Goal: Task Accomplishment & Management: Complete application form

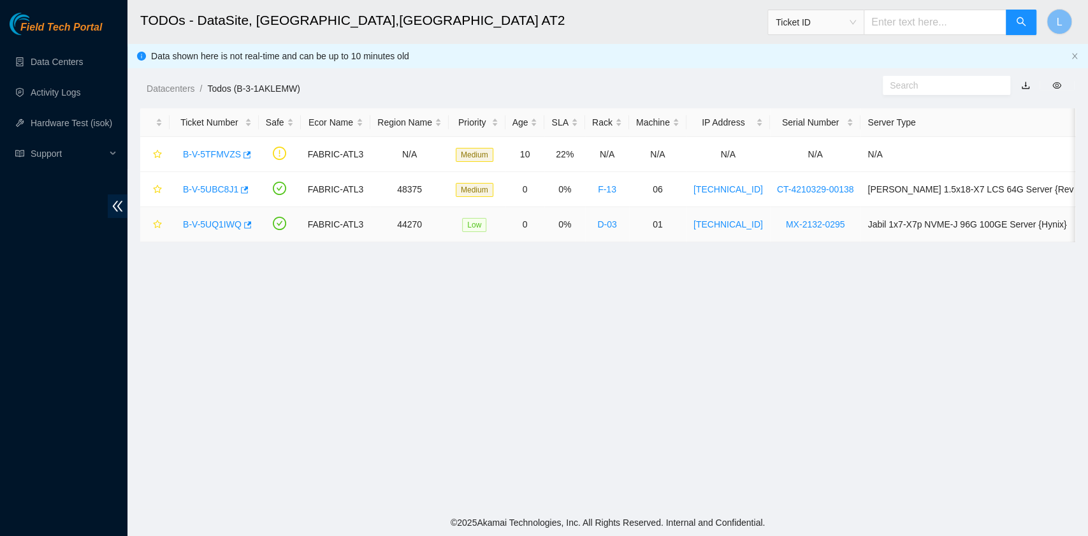
click at [212, 223] on link "B-V-5UQ1IWQ" at bounding box center [212, 224] width 59 height 10
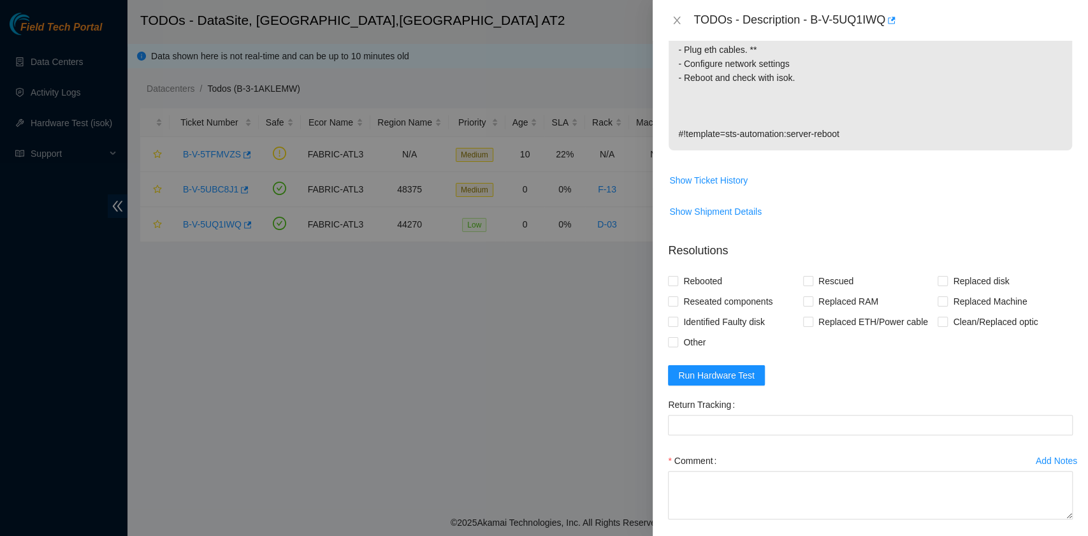
scroll to position [505, 0]
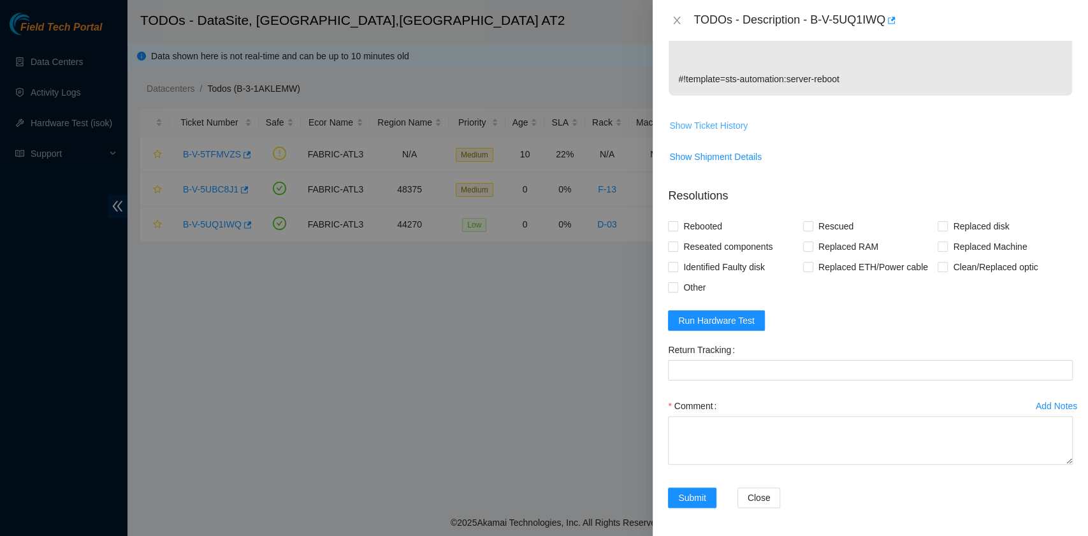
click at [733, 126] on span "Show Ticket History" at bounding box center [708, 126] width 78 height 14
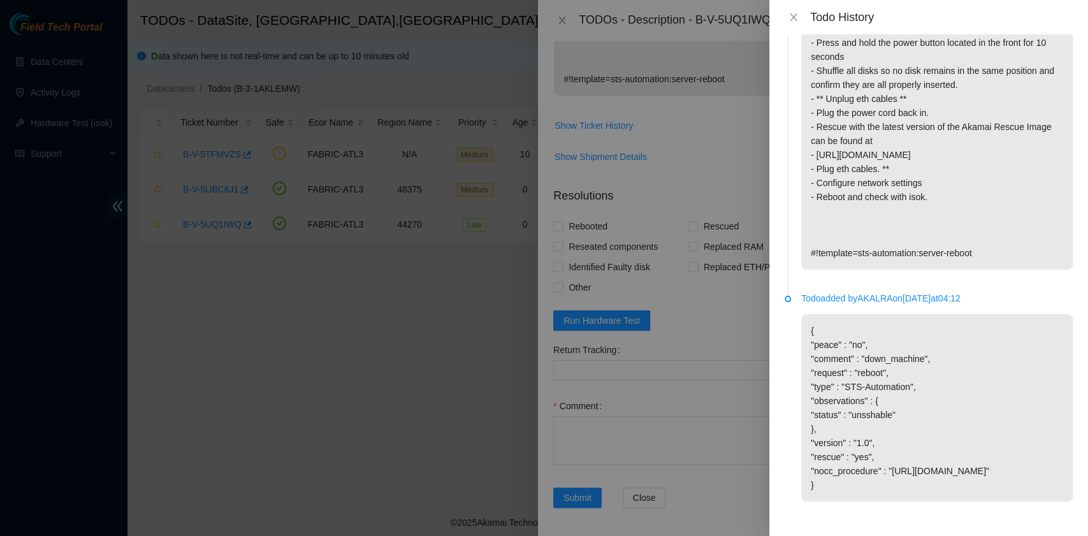
scroll to position [189, 0]
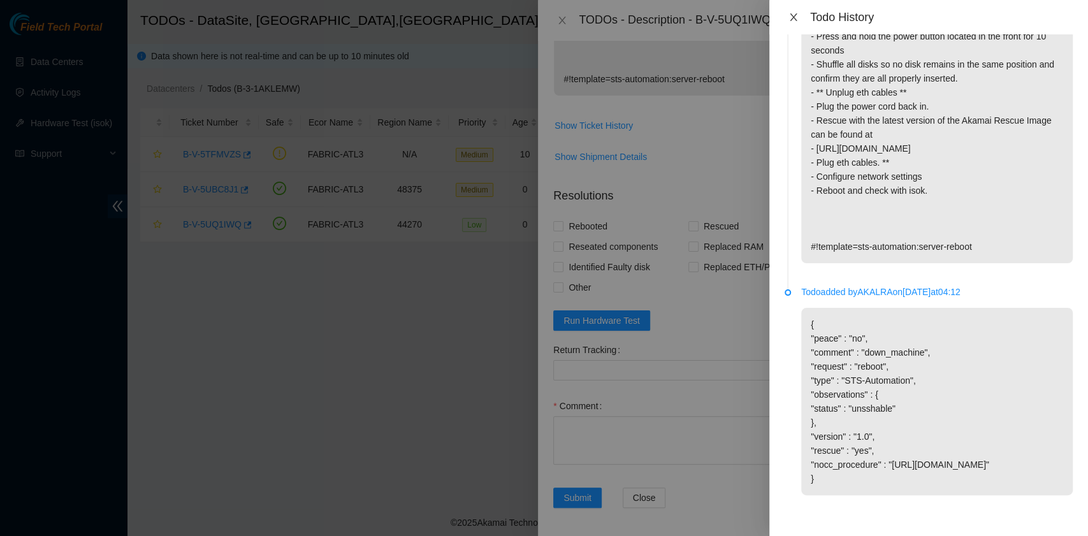
click at [791, 19] on icon "close" at bounding box center [793, 17] width 10 height 10
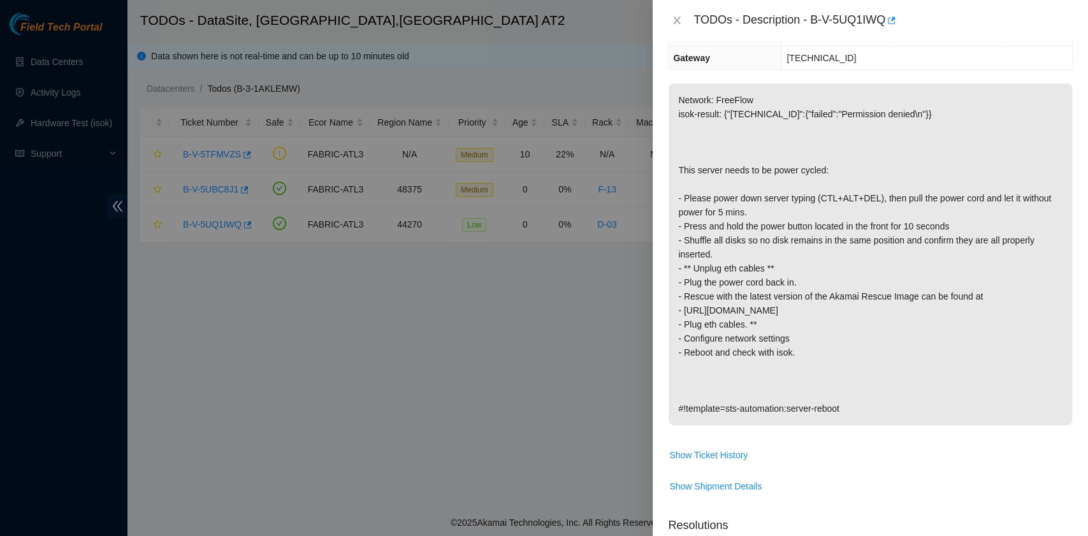
scroll to position [0, 0]
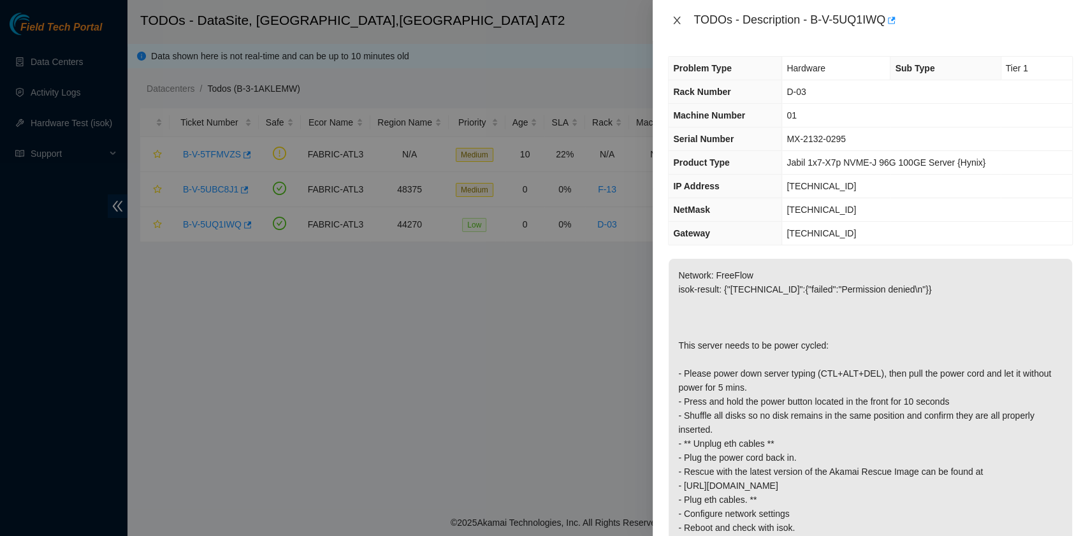
click at [677, 23] on icon "close" at bounding box center [677, 20] width 10 height 10
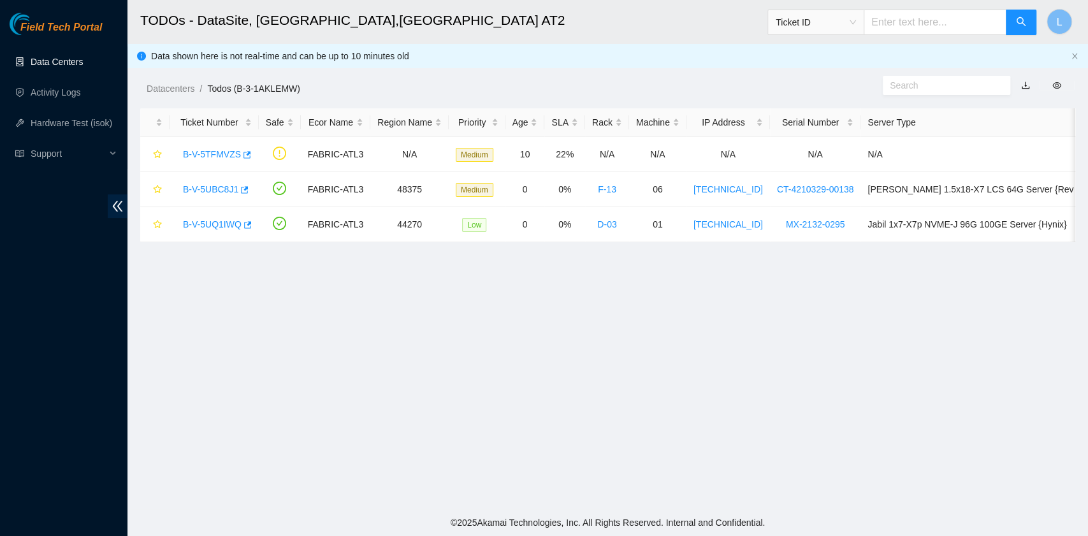
click at [57, 61] on link "Data Centers" at bounding box center [57, 62] width 52 height 10
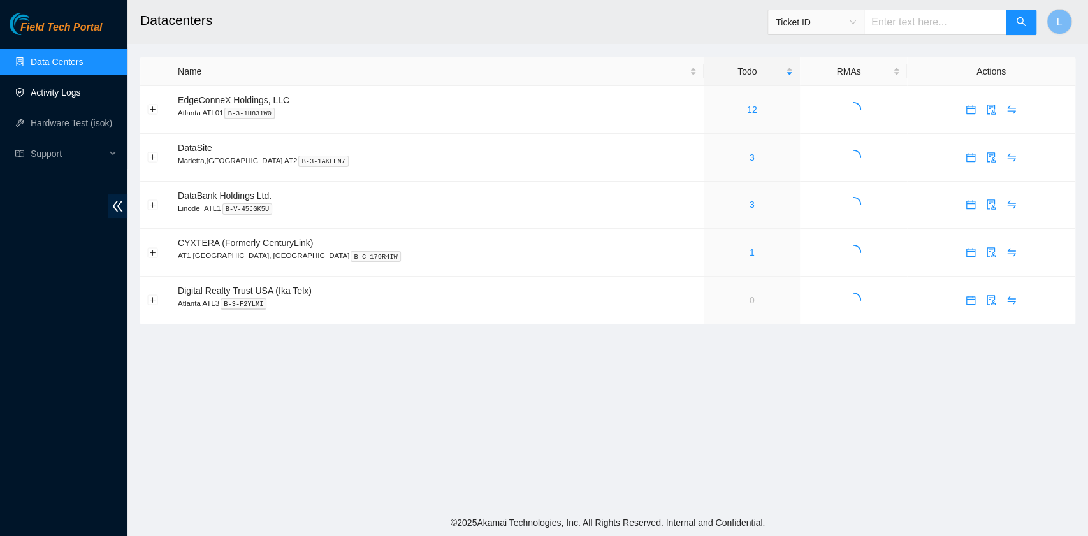
click at [68, 94] on link "Activity Logs" at bounding box center [56, 92] width 50 height 10
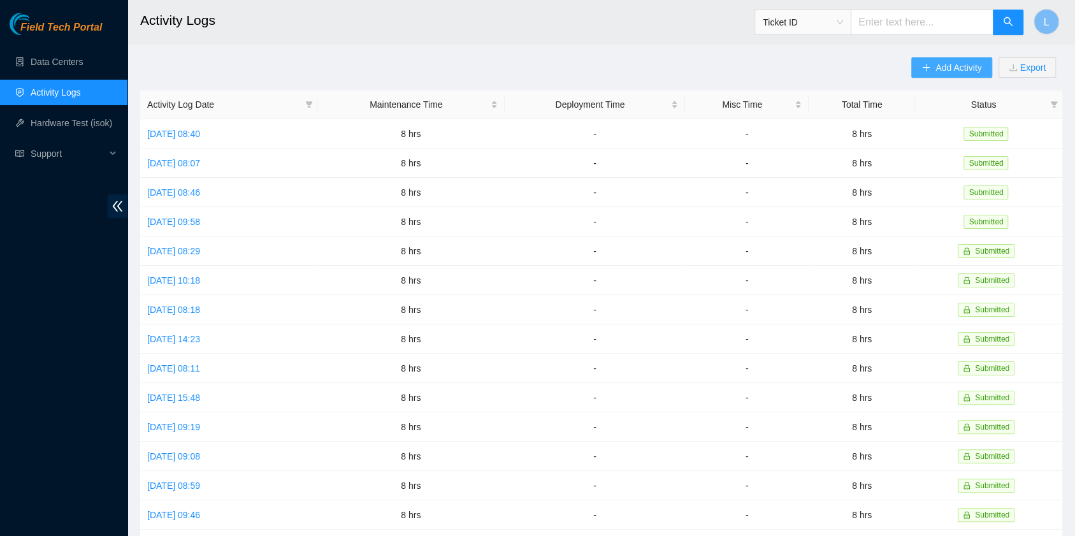
click at [937, 72] on span "Add Activity" at bounding box center [958, 68] width 46 height 14
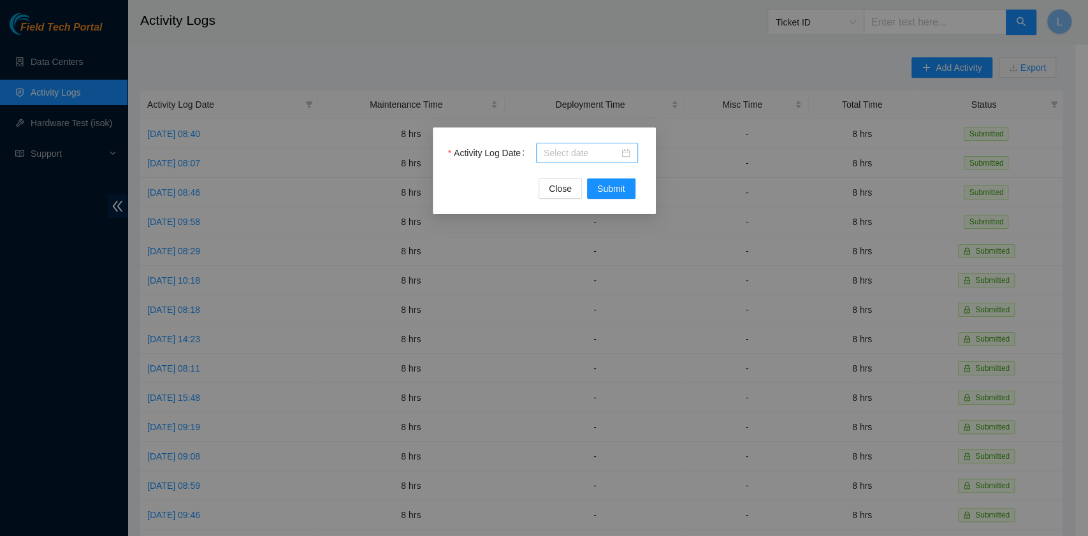
click at [627, 154] on div at bounding box center [587, 153] width 87 height 14
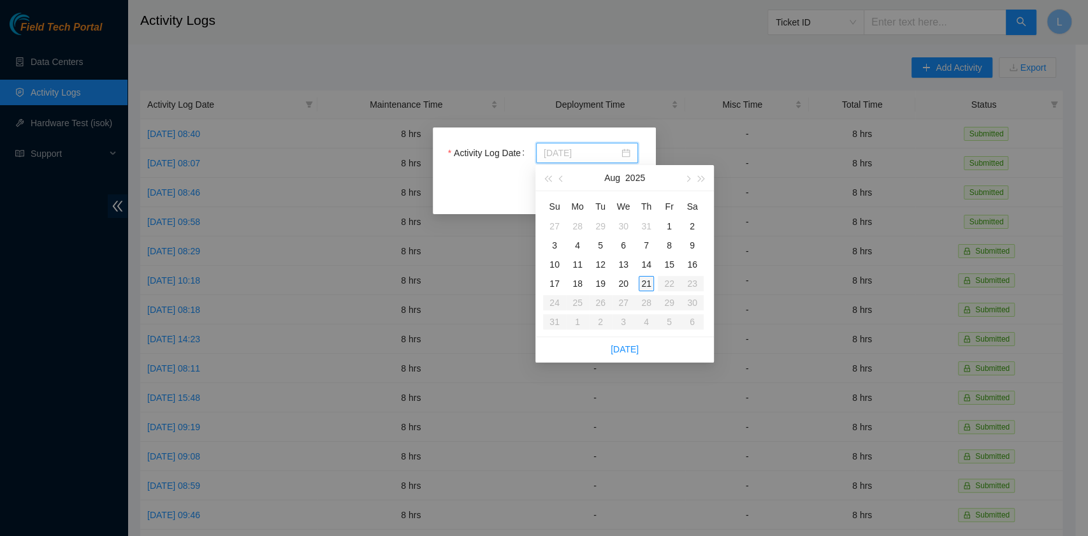
type input "[DATE]"
click at [642, 285] on div "21" at bounding box center [645, 283] width 15 height 15
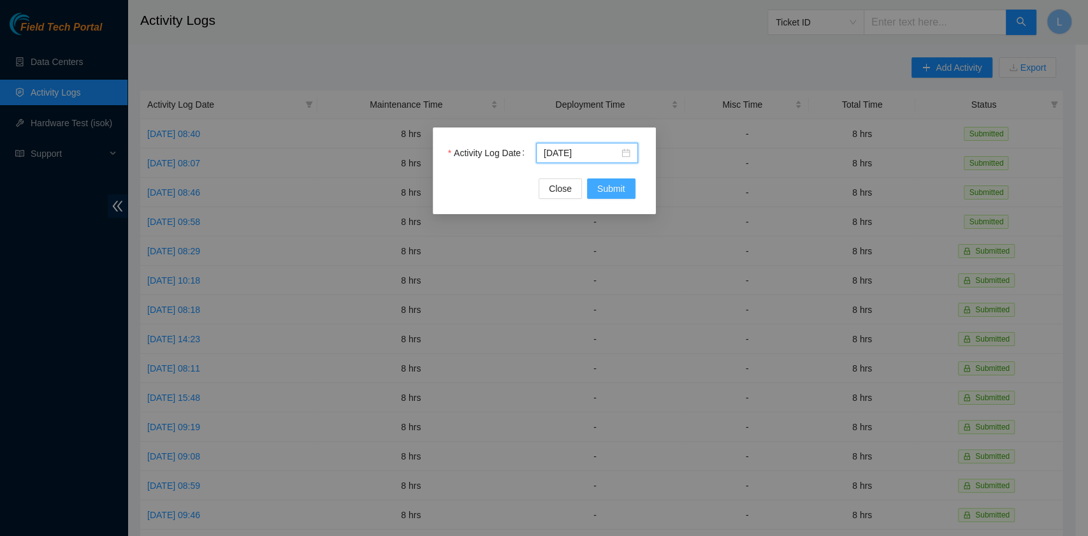
click at [608, 191] on span "Submit" at bounding box center [611, 189] width 28 height 14
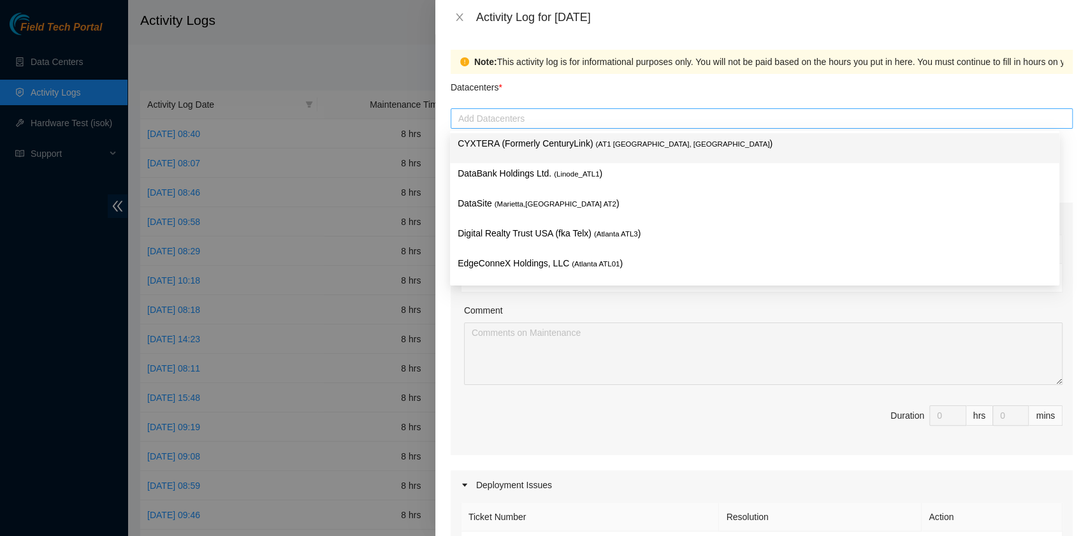
click at [690, 123] on div at bounding box center [762, 118] width 616 height 15
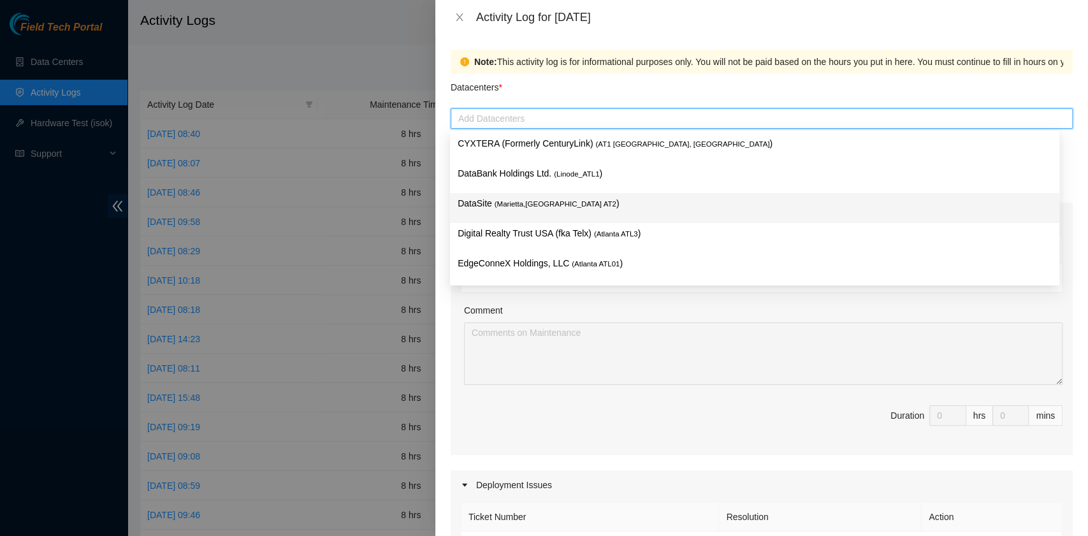
click at [532, 201] on span "( Marietta,GA AT2" at bounding box center [555, 204] width 122 height 8
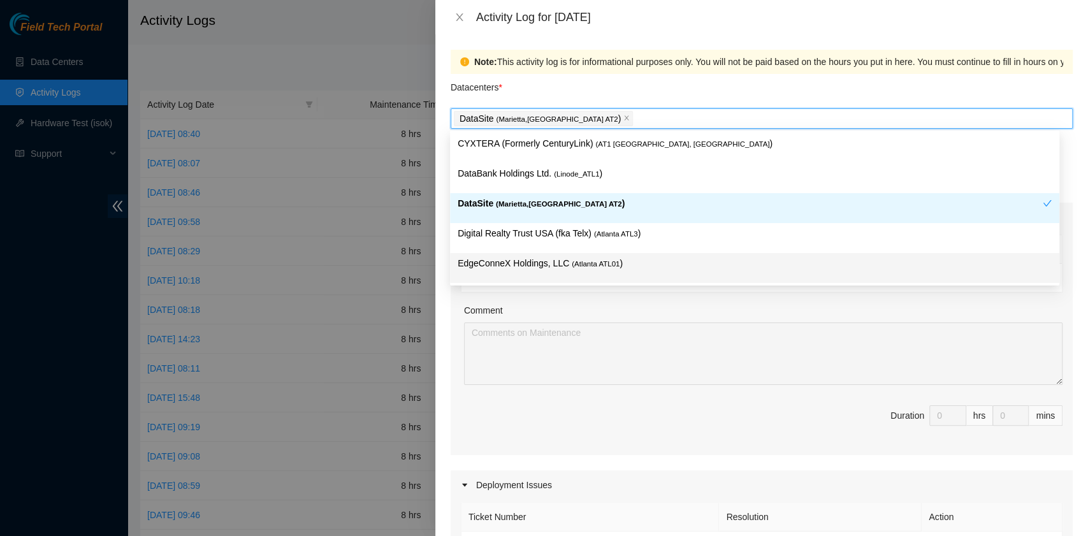
click at [719, 313] on div "Comment" at bounding box center [763, 312] width 598 height 19
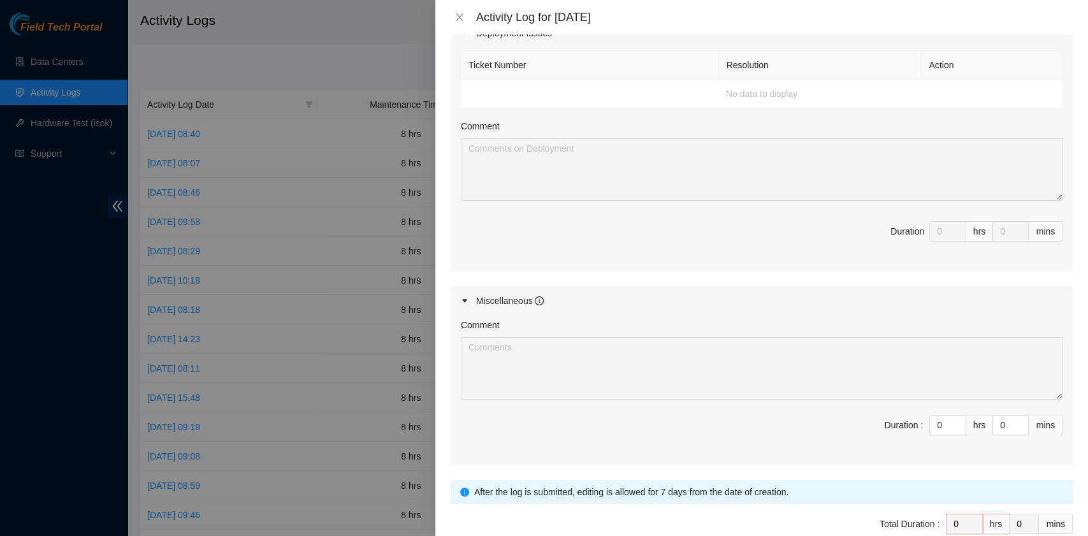
scroll to position [510, 0]
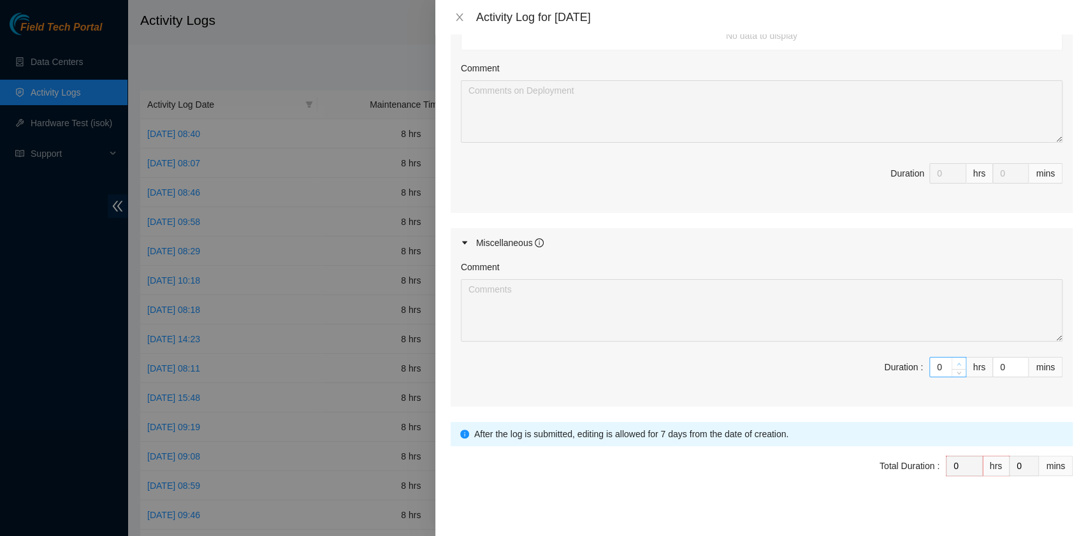
type input "1"
click at [956, 362] on icon "up" at bounding box center [958, 364] width 4 height 4
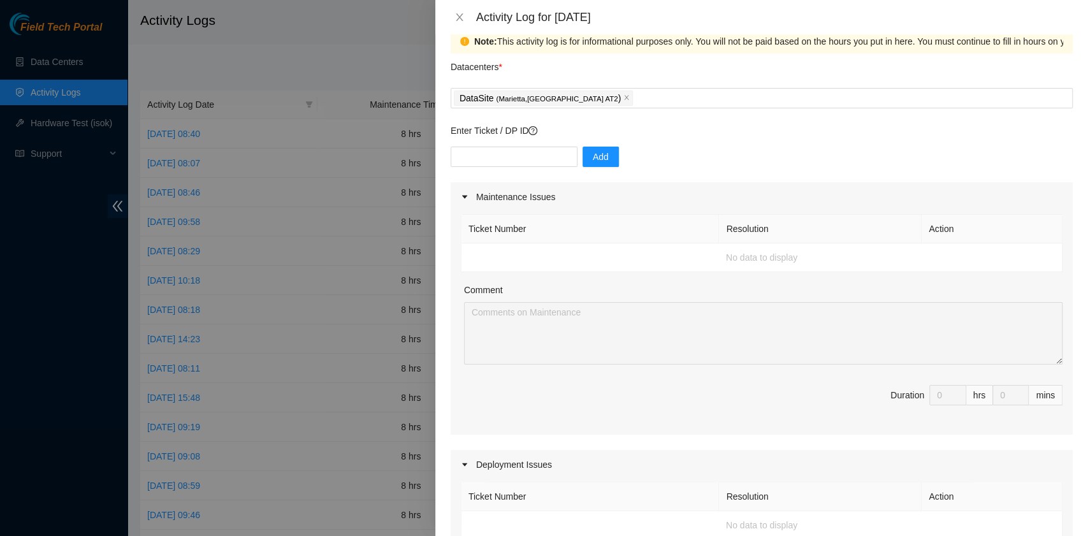
scroll to position [0, 0]
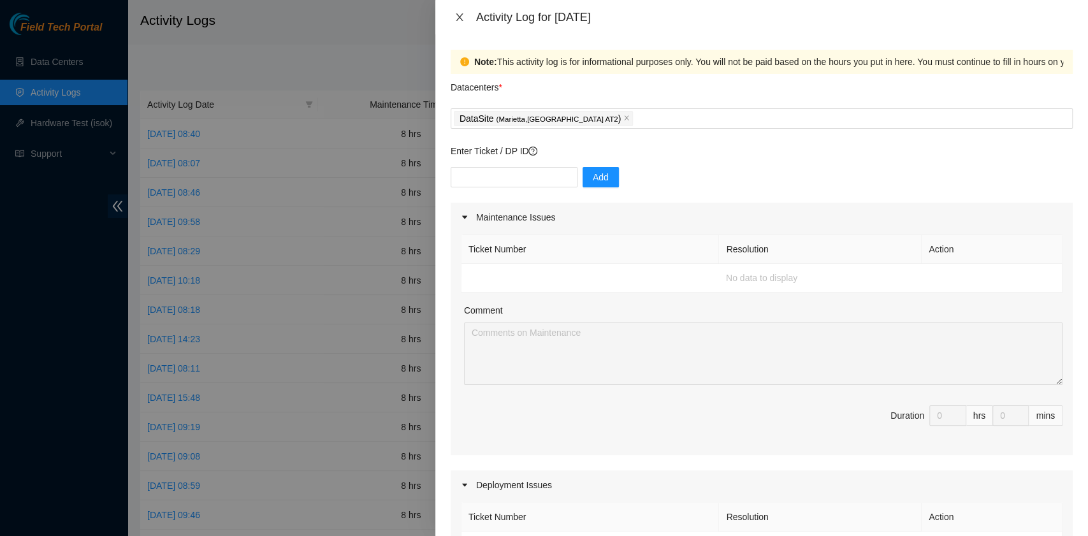
click at [461, 15] on icon "close" at bounding box center [459, 17] width 7 height 8
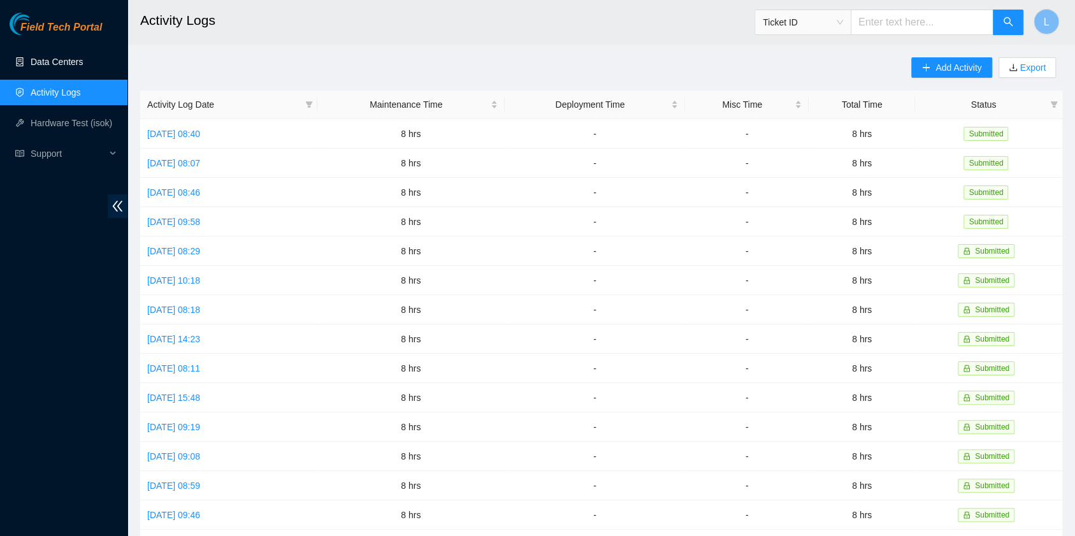
click at [83, 67] on link "Data Centers" at bounding box center [57, 62] width 52 height 10
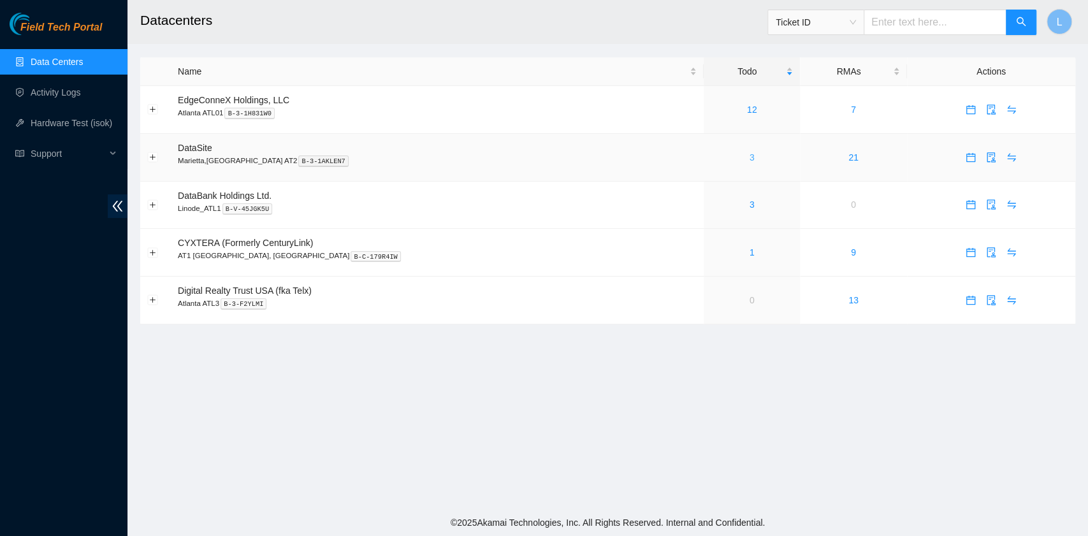
click at [749, 159] on link "3" at bounding box center [751, 157] width 5 height 10
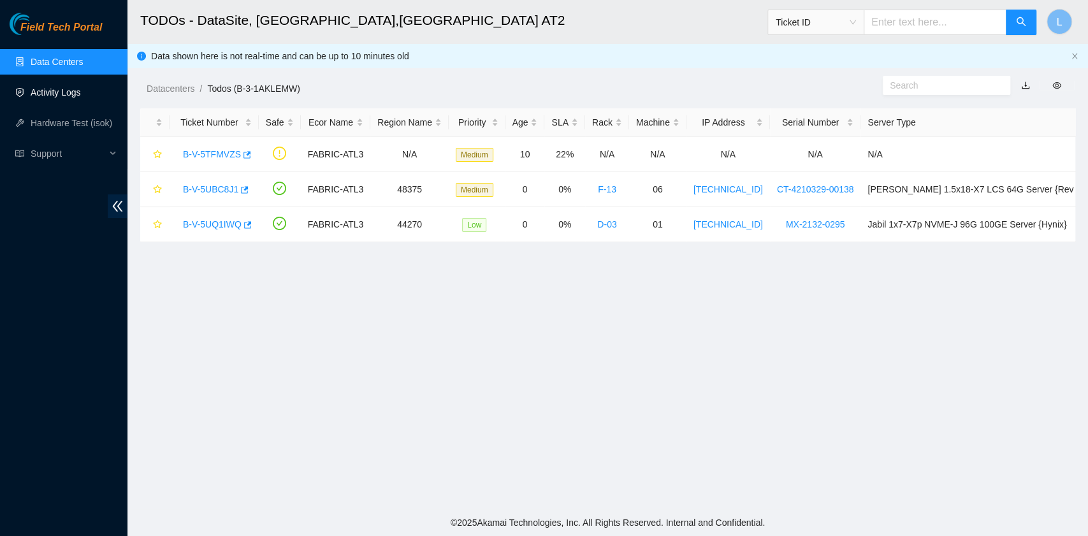
click at [81, 97] on link "Activity Logs" at bounding box center [56, 92] width 50 height 10
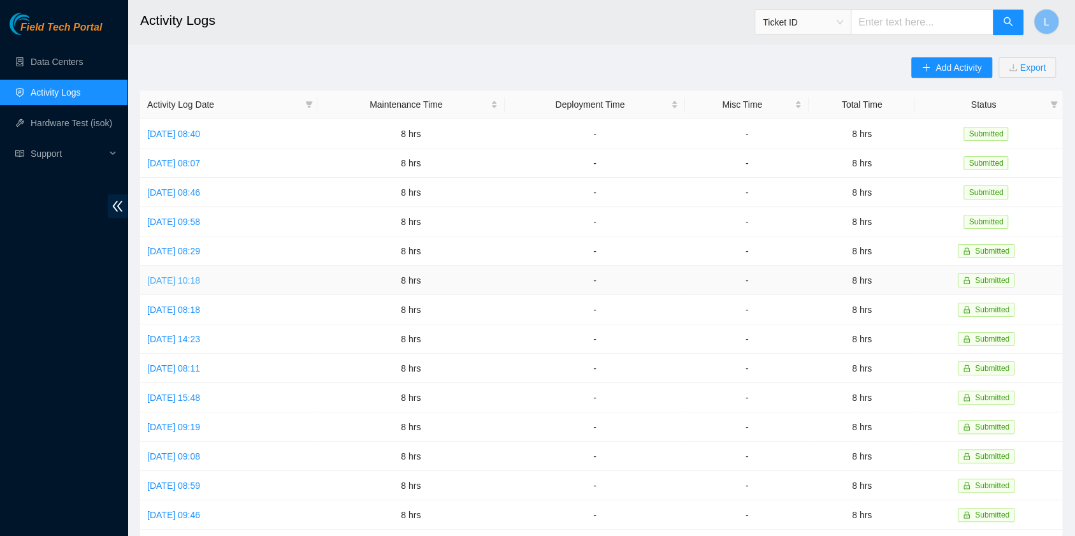
click at [200, 279] on link "Wed, 13 Aug 2025 10:18" at bounding box center [173, 280] width 53 height 10
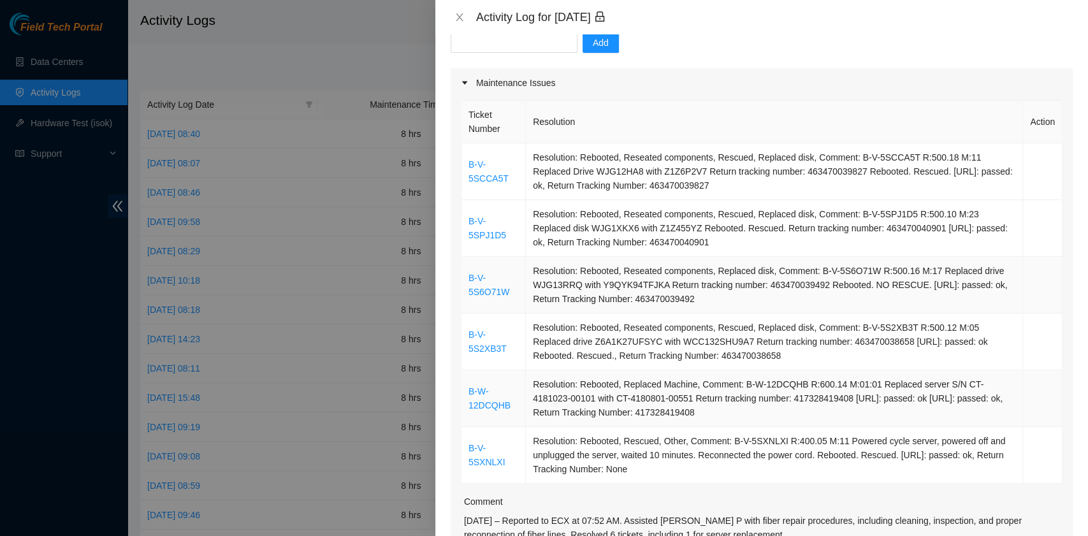
scroll to position [322, 0]
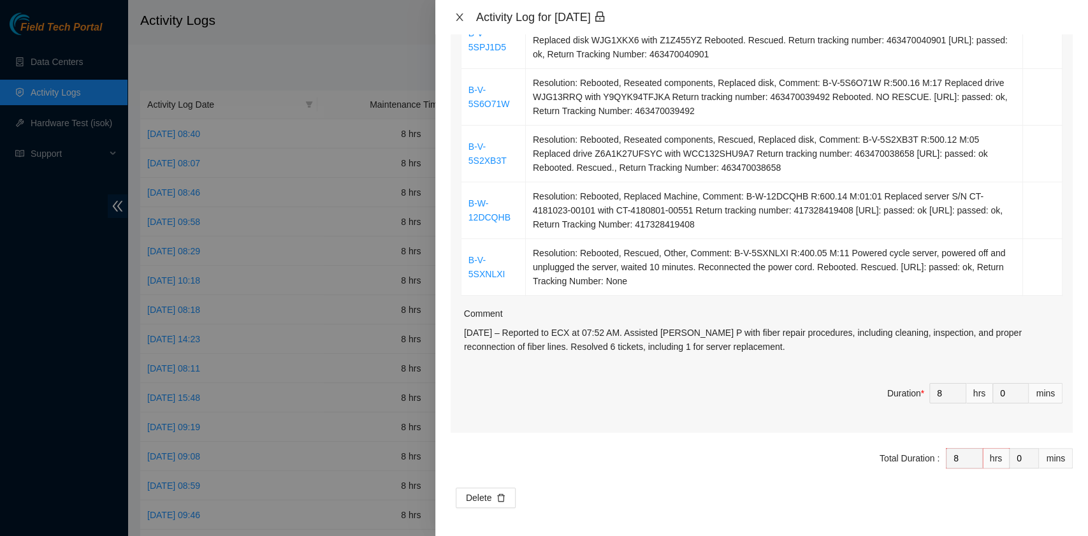
click at [459, 14] on icon "close" at bounding box center [459, 17] width 10 height 10
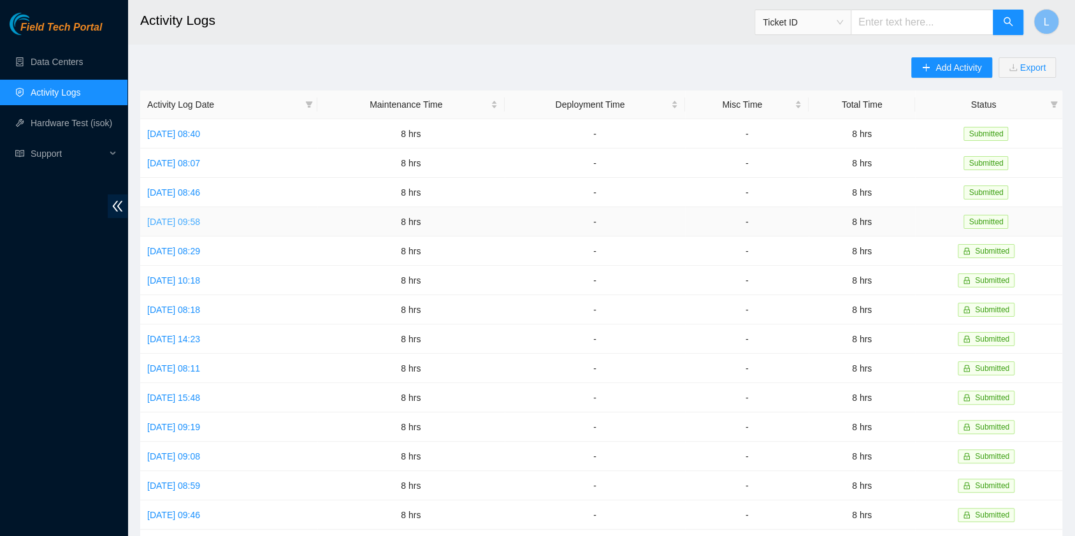
click at [200, 219] on link "Fri, 15 Aug 2025 09:58" at bounding box center [173, 222] width 53 height 10
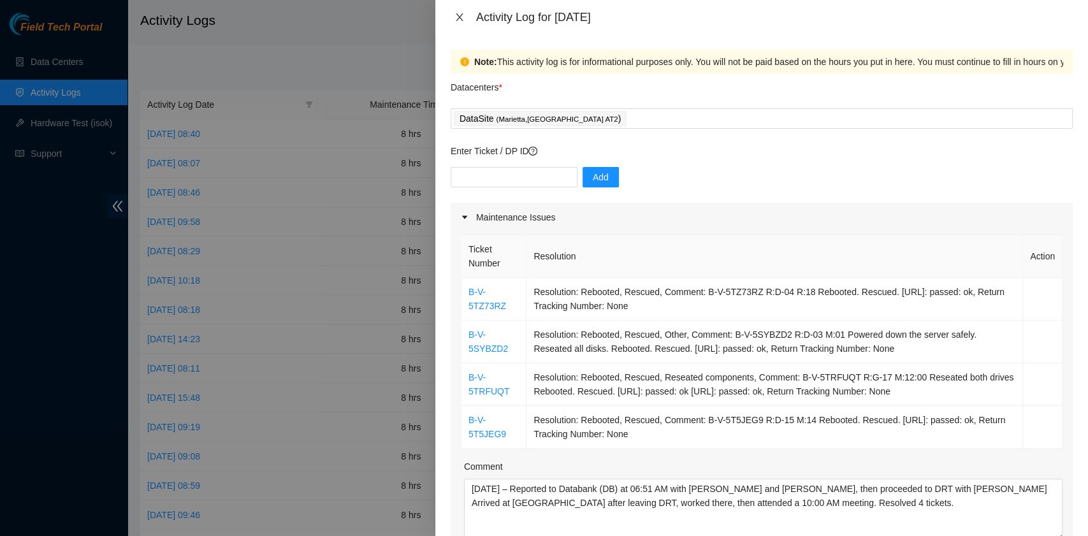
click at [461, 19] on icon "close" at bounding box center [459, 17] width 10 height 10
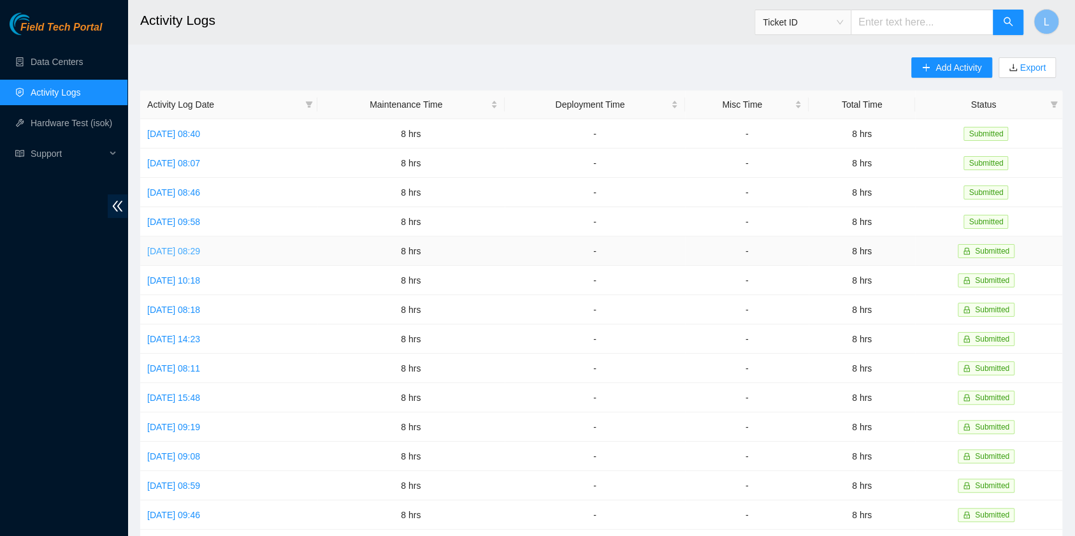
click at [189, 251] on link "Thu, 14 Aug 2025 08:29" at bounding box center [173, 251] width 53 height 10
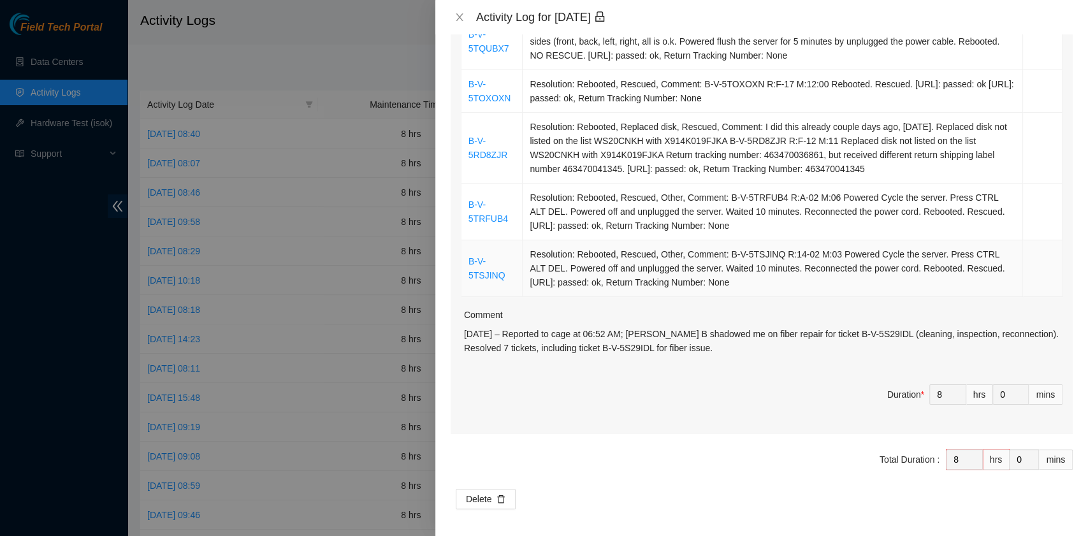
scroll to position [308, 0]
click at [459, 17] on icon "close" at bounding box center [459, 17] width 7 height 8
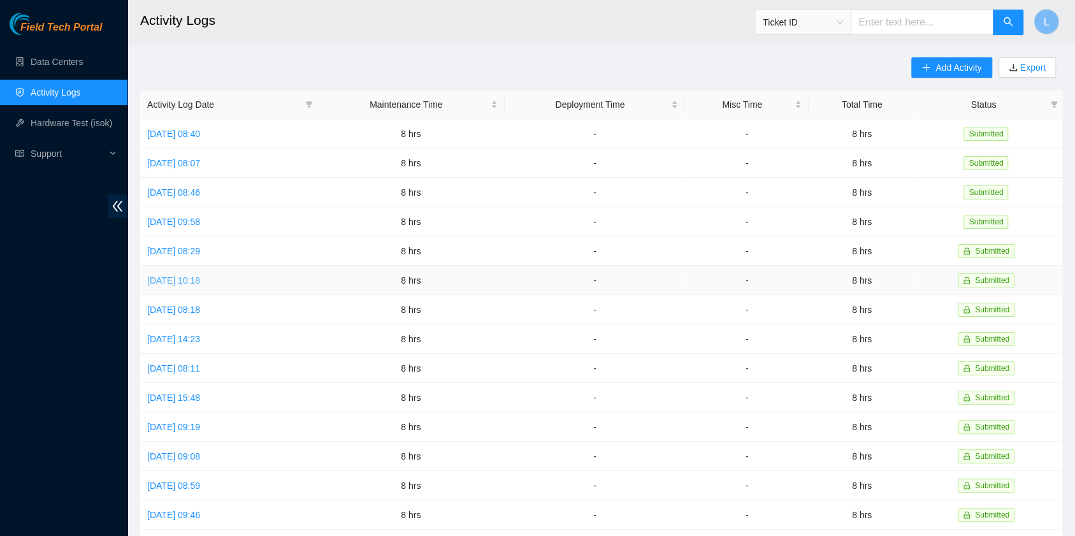
click at [162, 278] on link "Wed, 13 Aug 2025 10:18" at bounding box center [173, 280] width 53 height 10
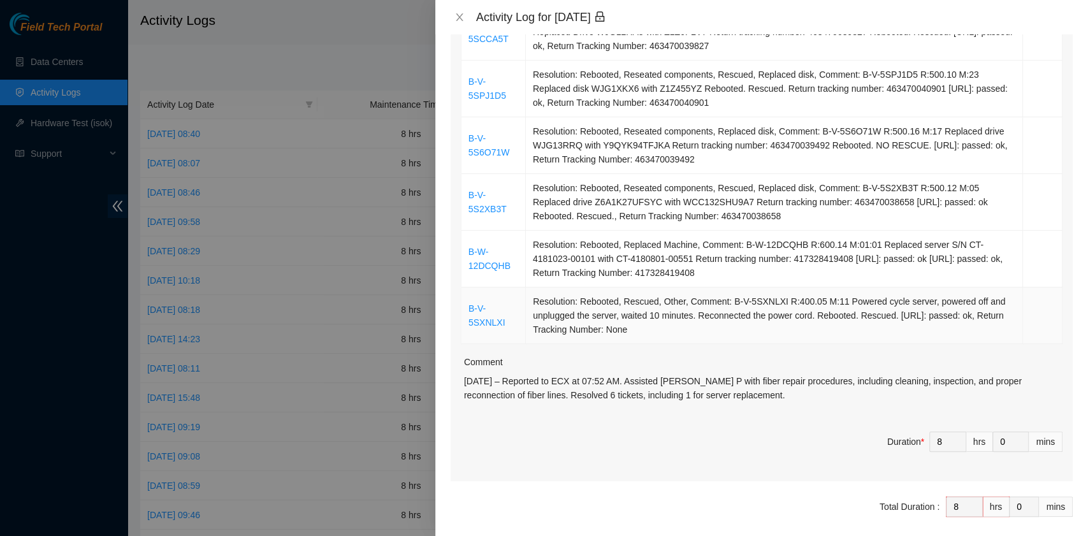
scroll to position [322, 0]
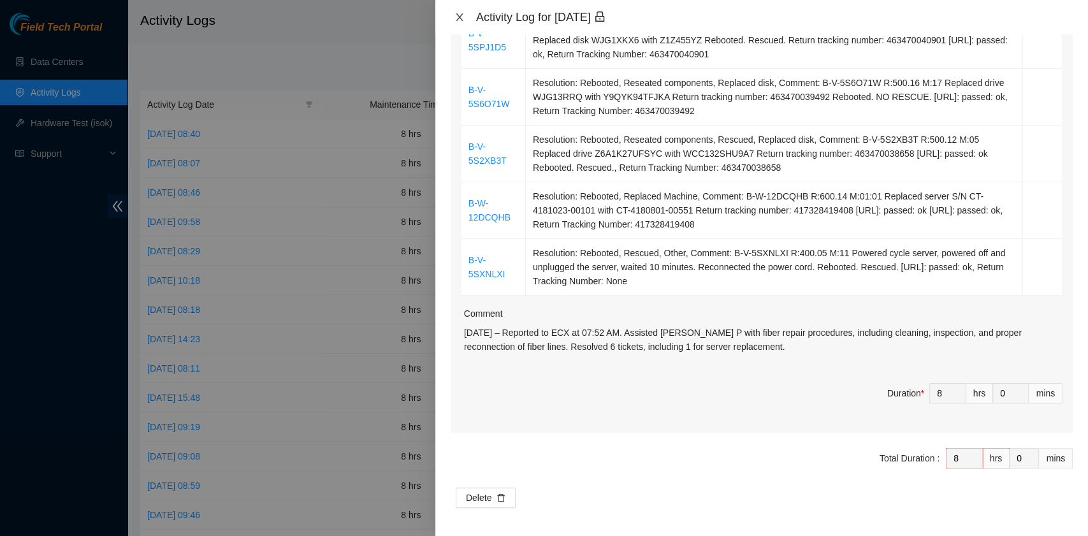
click at [458, 15] on icon "close" at bounding box center [459, 17] width 10 height 10
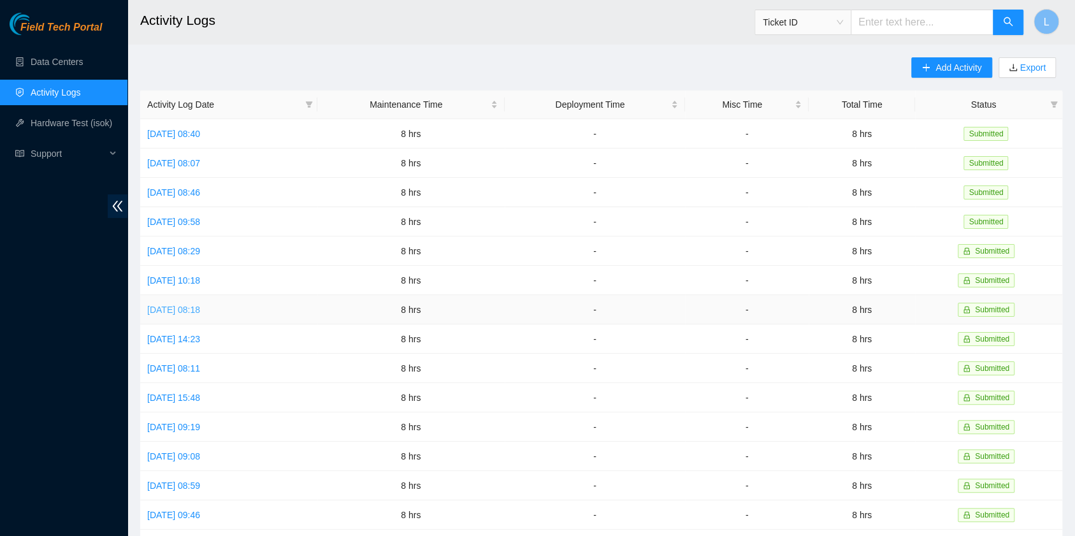
click at [200, 309] on link "Tue, 12 Aug 2025 08:18" at bounding box center [173, 310] width 53 height 10
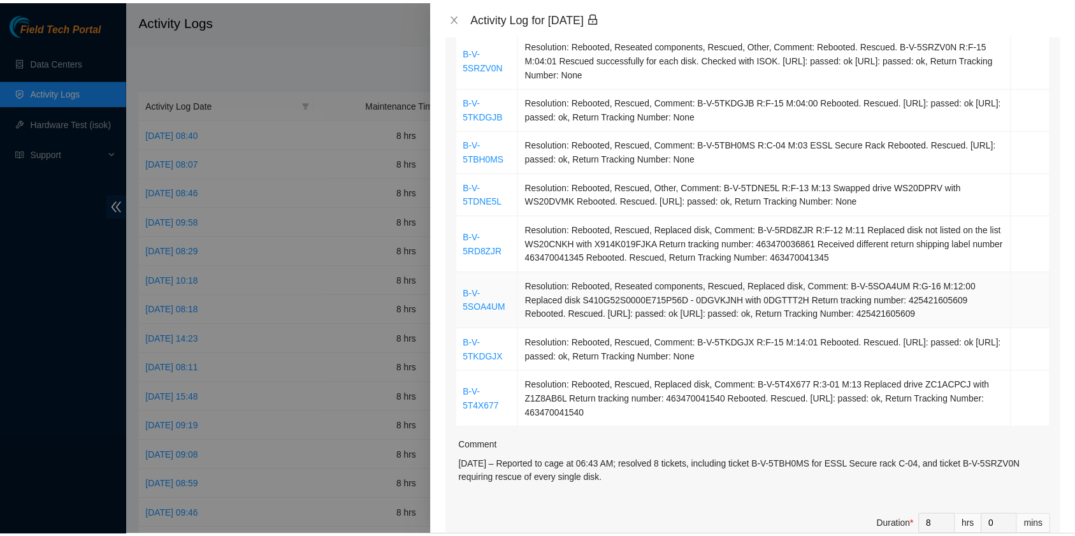
scroll to position [255, 0]
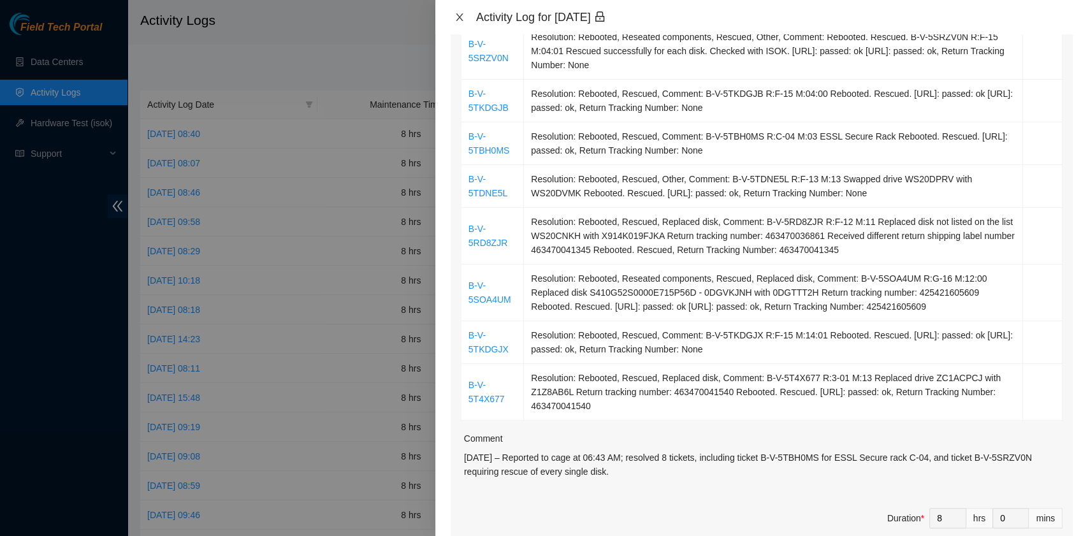
click at [459, 18] on icon "close" at bounding box center [459, 17] width 10 height 10
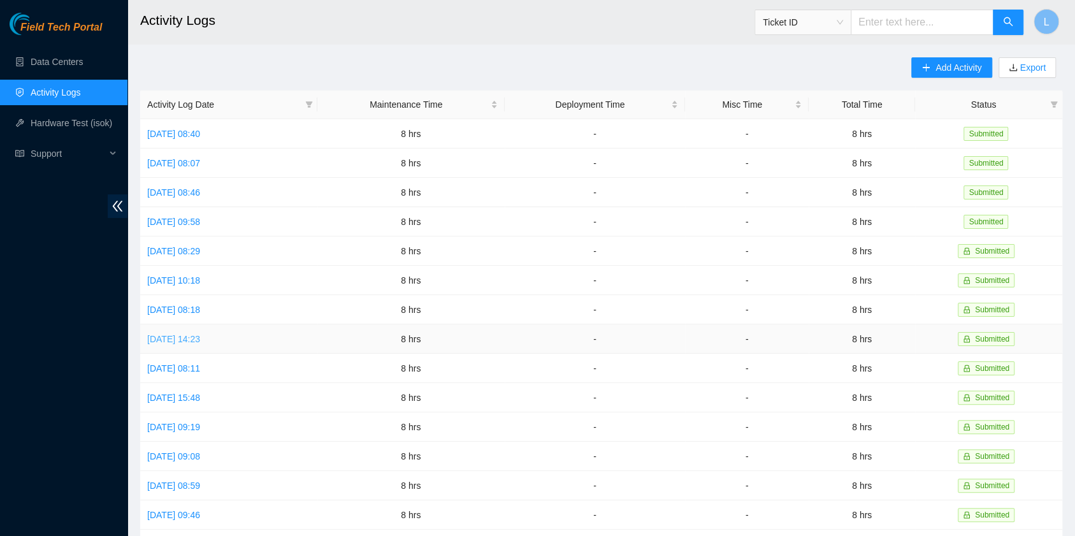
click at [200, 334] on link "Mon, 11 Aug 2025 14:23" at bounding box center [173, 339] width 53 height 10
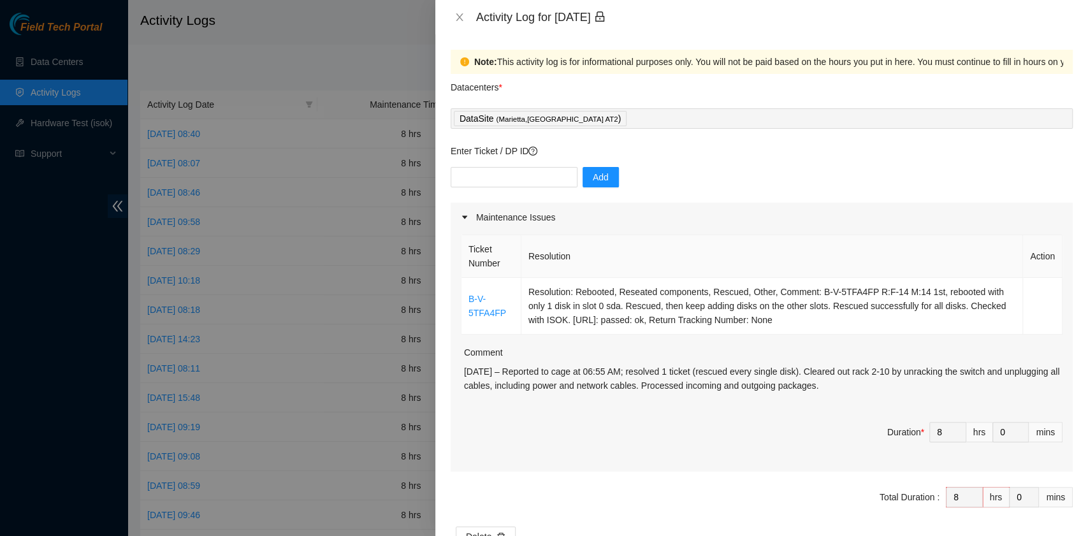
drag, startPoint x: 464, startPoint y: 370, endPoint x: 882, endPoint y: 386, distance: 417.7
click at [882, 386] on p "08/11/2025 – Reported to cage at 06:55 AM; resolved 1 ticket (rescued every sin…" at bounding box center [763, 378] width 598 height 28
copy p "08/11/2025 – Reported to cage at 06:55 AM; resolved 1 ticket (rescued every sin…"
click at [457, 15] on icon "close" at bounding box center [459, 17] width 10 height 10
